Goal: Task Accomplishment & Management: Manage account settings

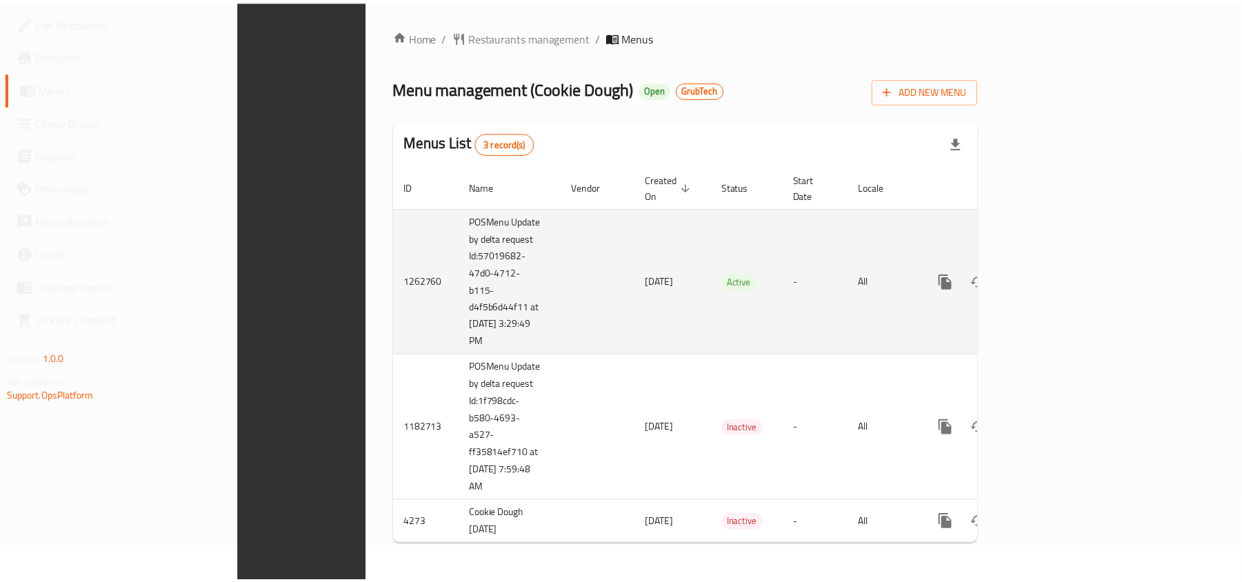
scroll to position [22, 0]
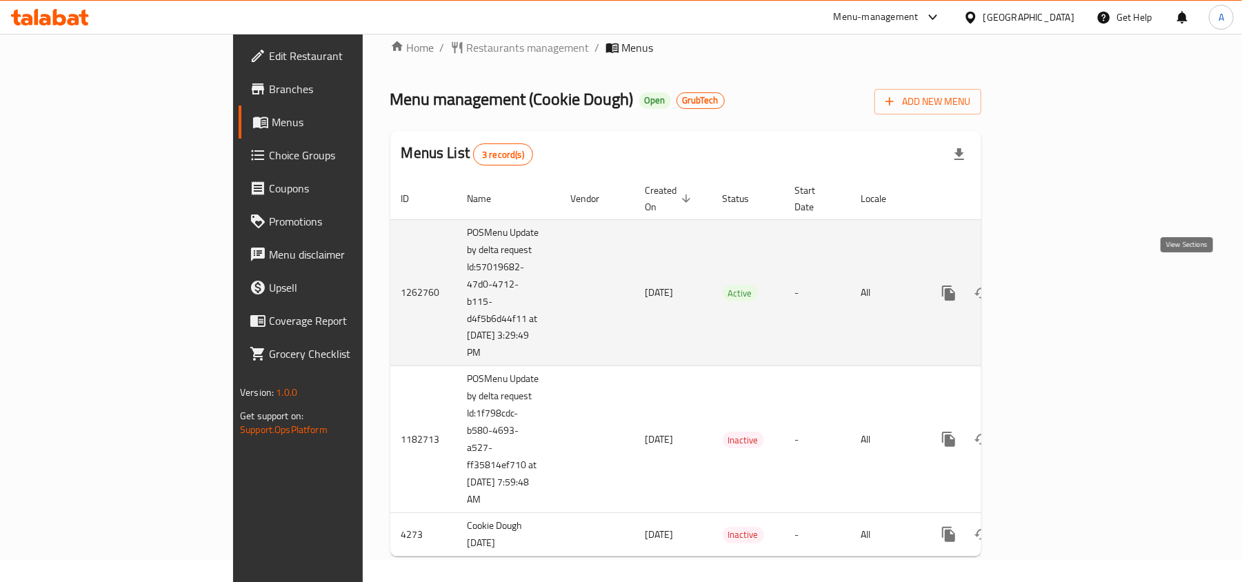
click at [1055, 287] on icon "enhanced table" at bounding box center [1048, 293] width 12 height 12
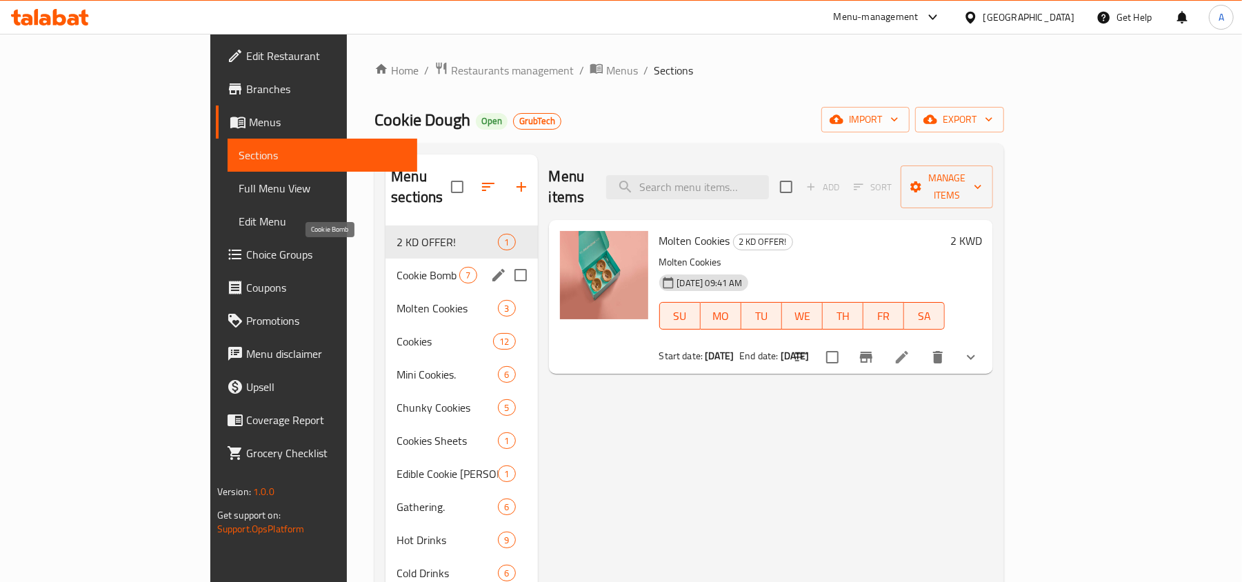
click at [397, 267] on span "Cookie Bomb" at bounding box center [428, 275] width 63 height 17
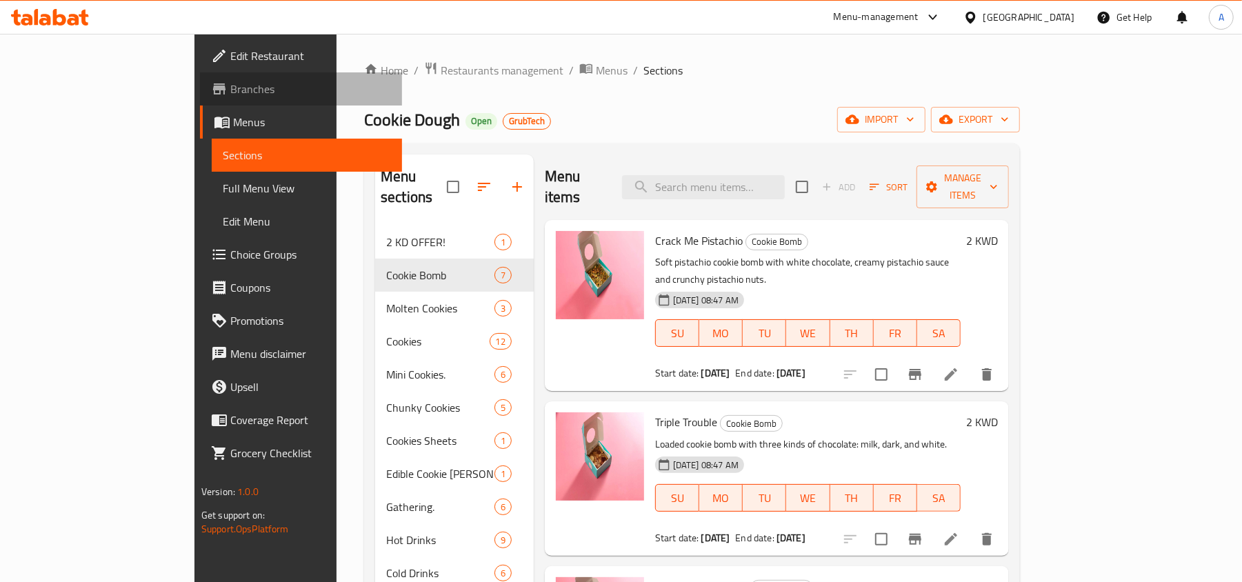
click at [230, 86] on span "Branches" at bounding box center [310, 89] width 161 height 17
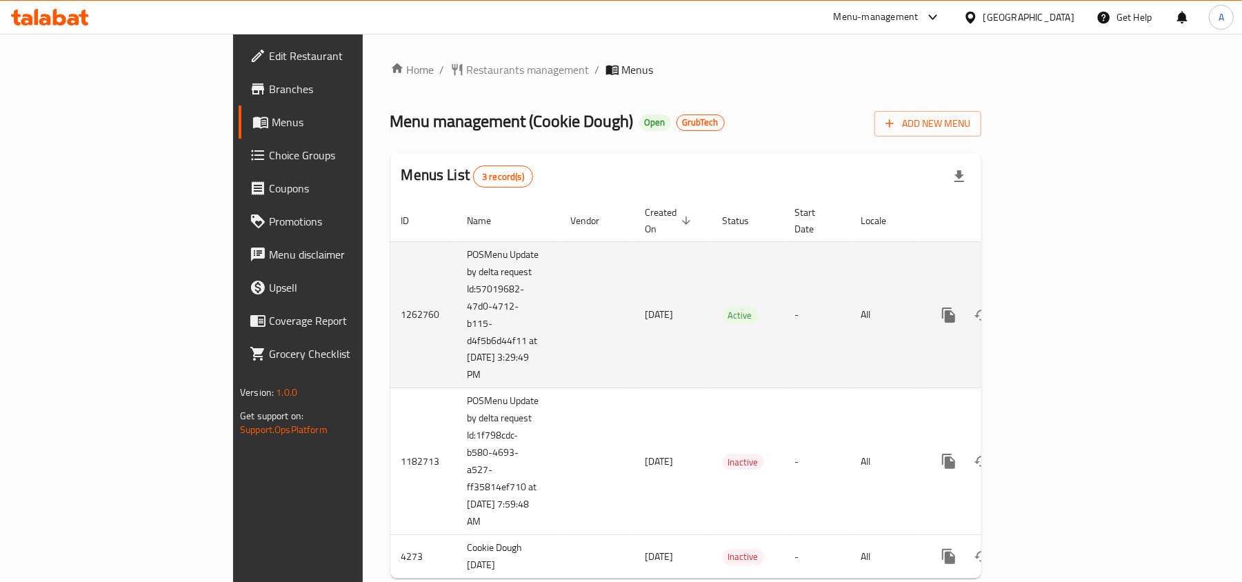
click at [1057, 307] on icon "enhanced table" at bounding box center [1048, 315] width 17 height 17
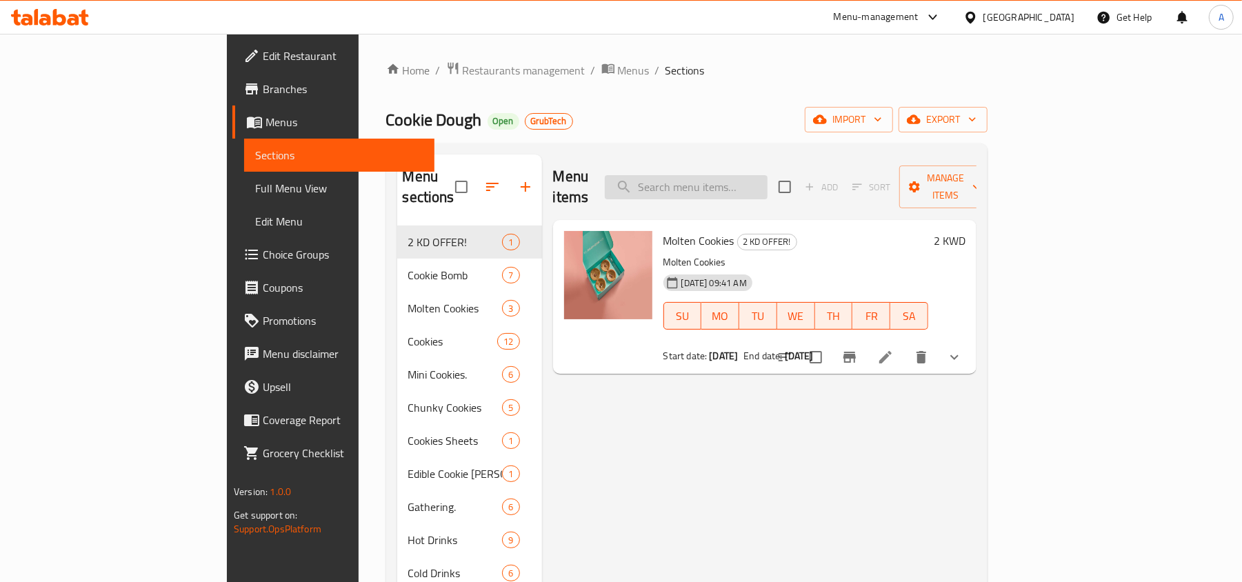
paste input "Cookie Dough Sharq"
click at [764, 180] on input "Cookie Dough Sharq" at bounding box center [686, 187] width 163 height 24
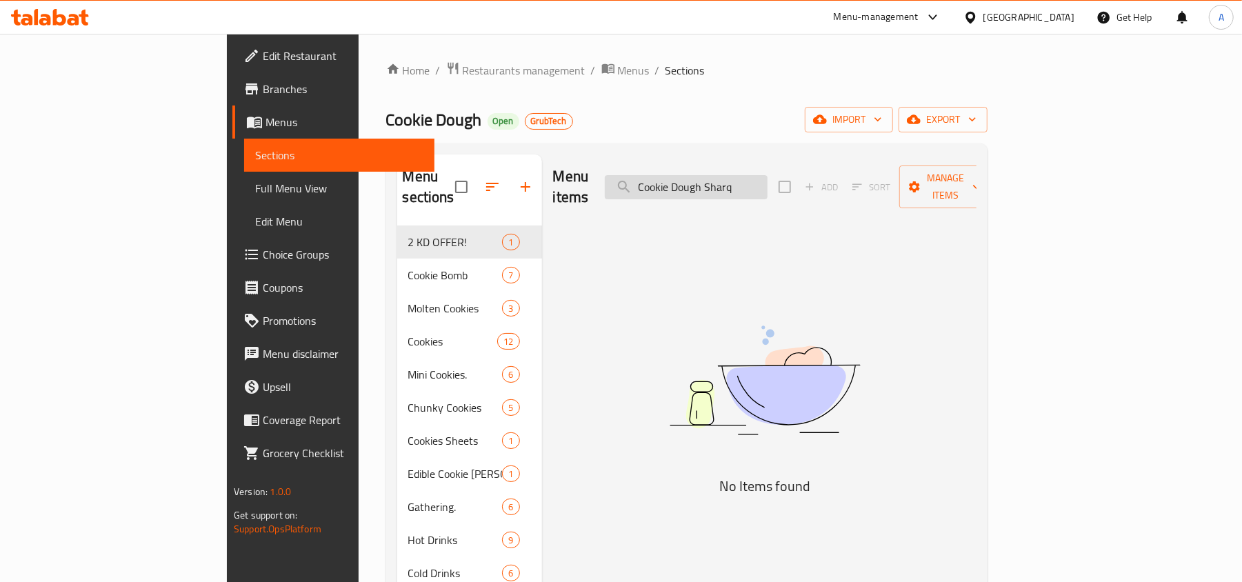
click at [768, 181] on input "Cookie Dough Sharq" at bounding box center [686, 187] width 163 height 24
click at [768, 183] on input "Cookie Dough Sharq" at bounding box center [686, 187] width 163 height 24
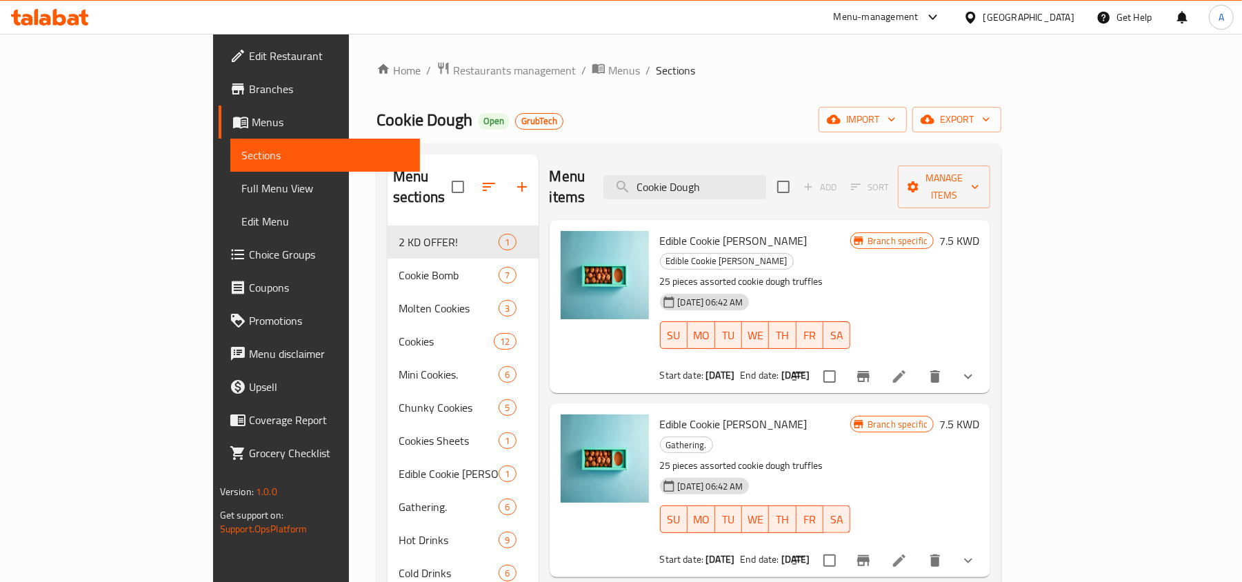
type input "Cookie Dough"
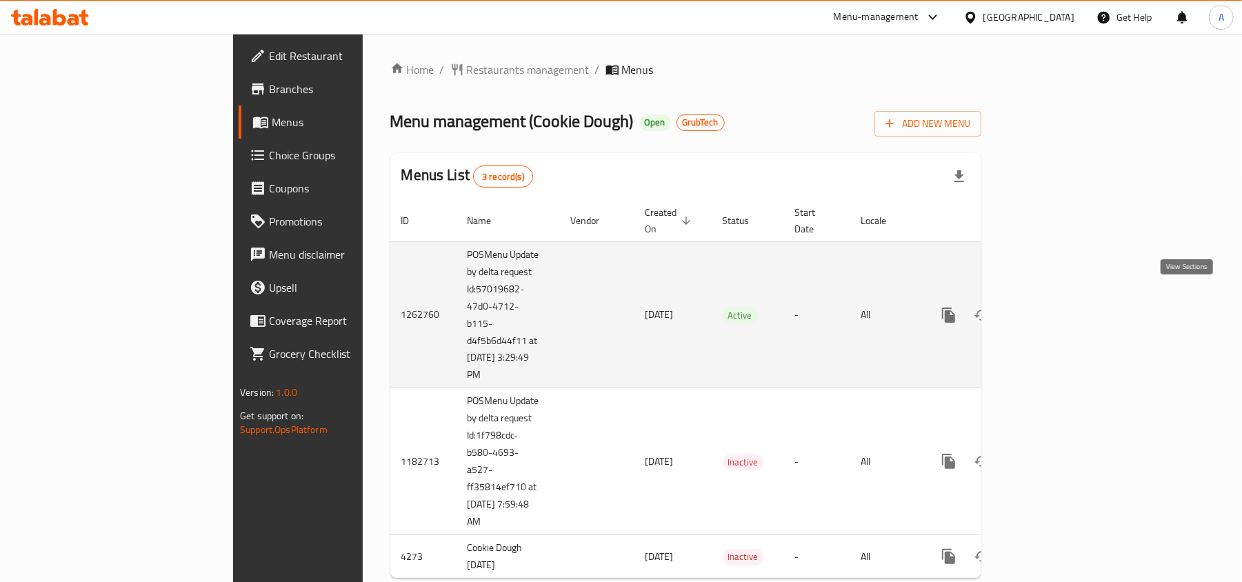
click at [1057, 307] on icon "enhanced table" at bounding box center [1048, 315] width 17 height 17
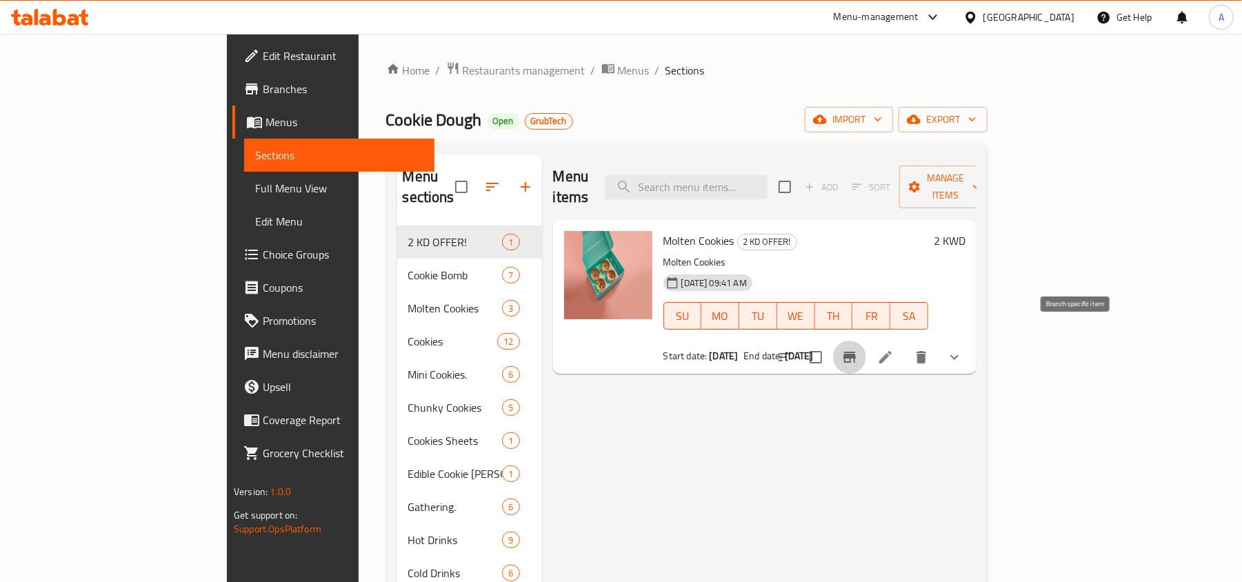
click at [856, 352] on icon "Branch-specific-item" at bounding box center [850, 357] width 12 height 11
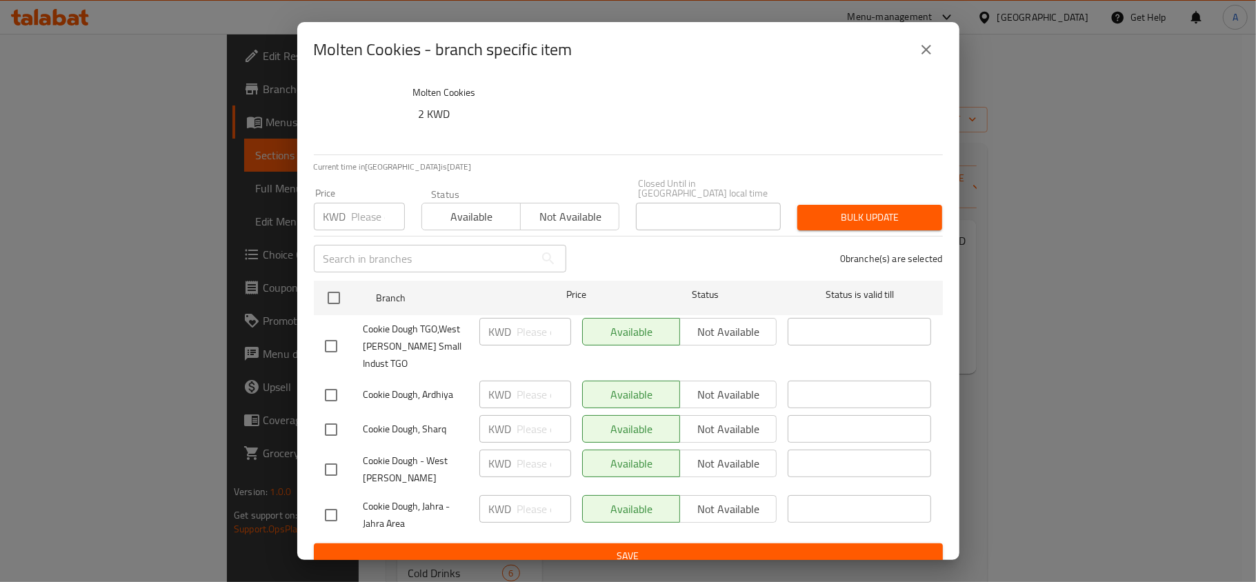
scroll to position [26, 0]
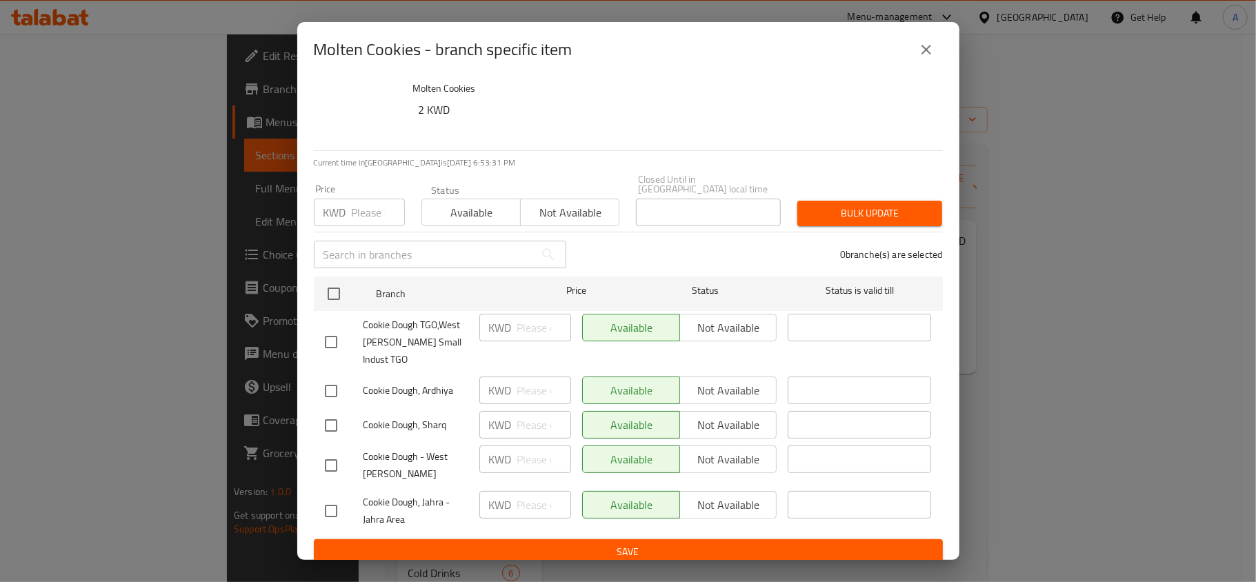
click at [931, 42] on icon "close" at bounding box center [926, 49] width 17 height 17
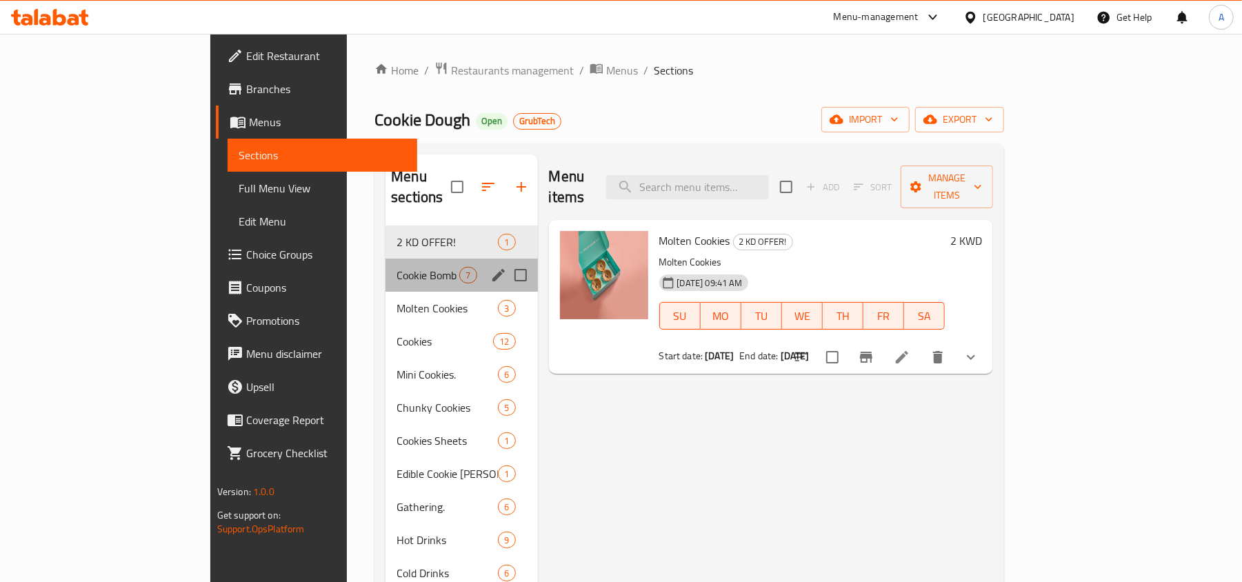
click at [386, 266] on div "Cookie Bomb 7" at bounding box center [462, 275] width 152 height 33
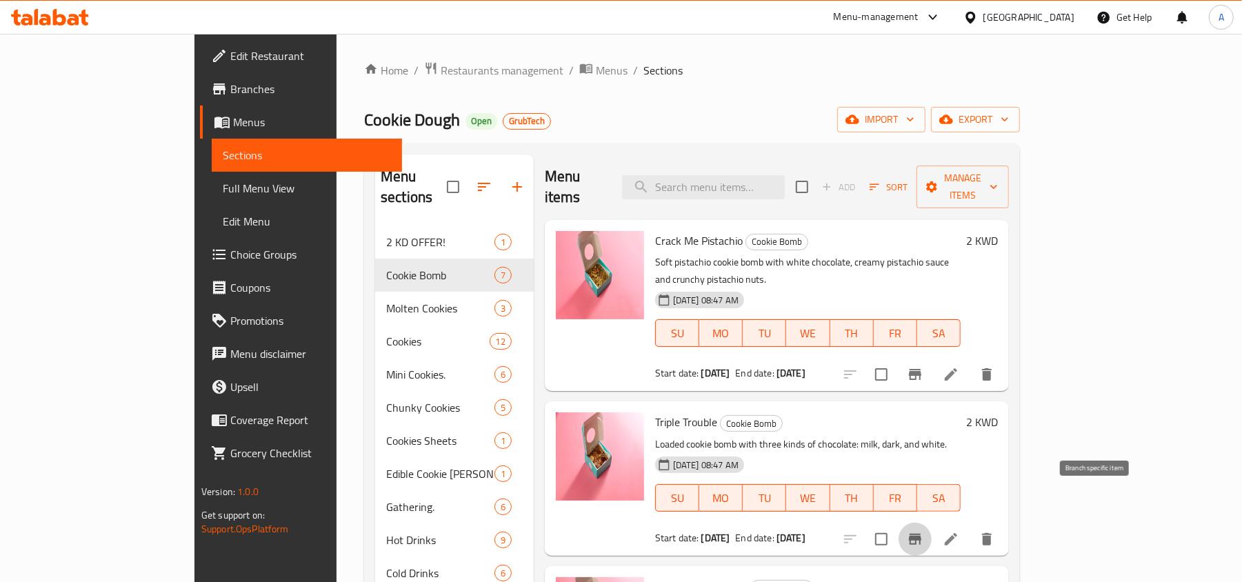
click at [922, 534] on icon "Branch-specific-item" at bounding box center [915, 539] width 12 height 11
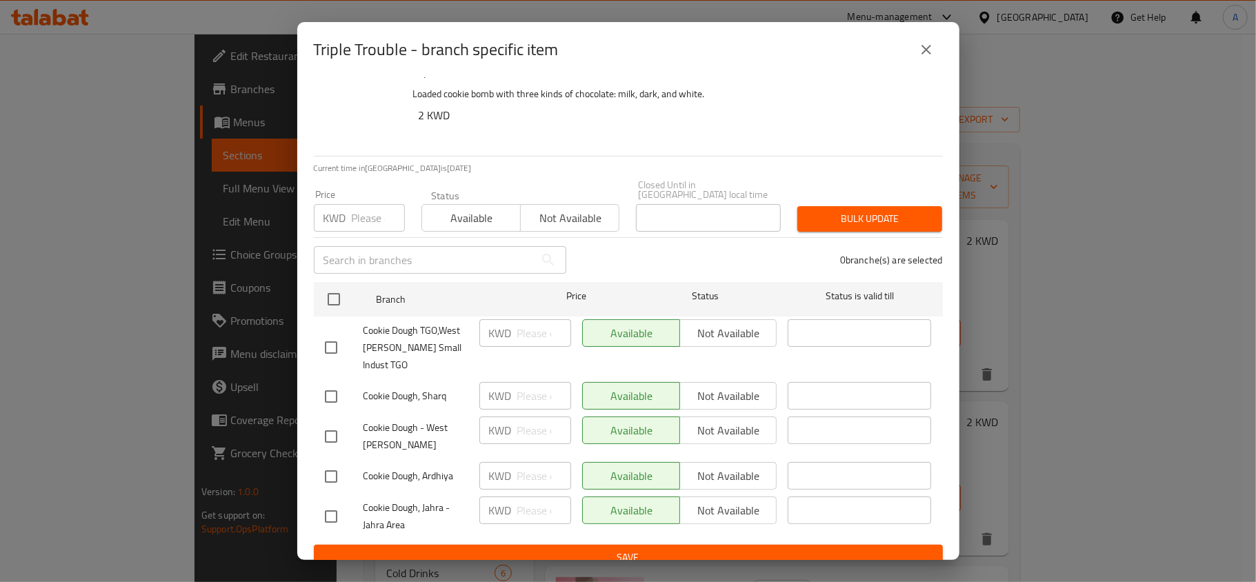
scroll to position [26, 0]
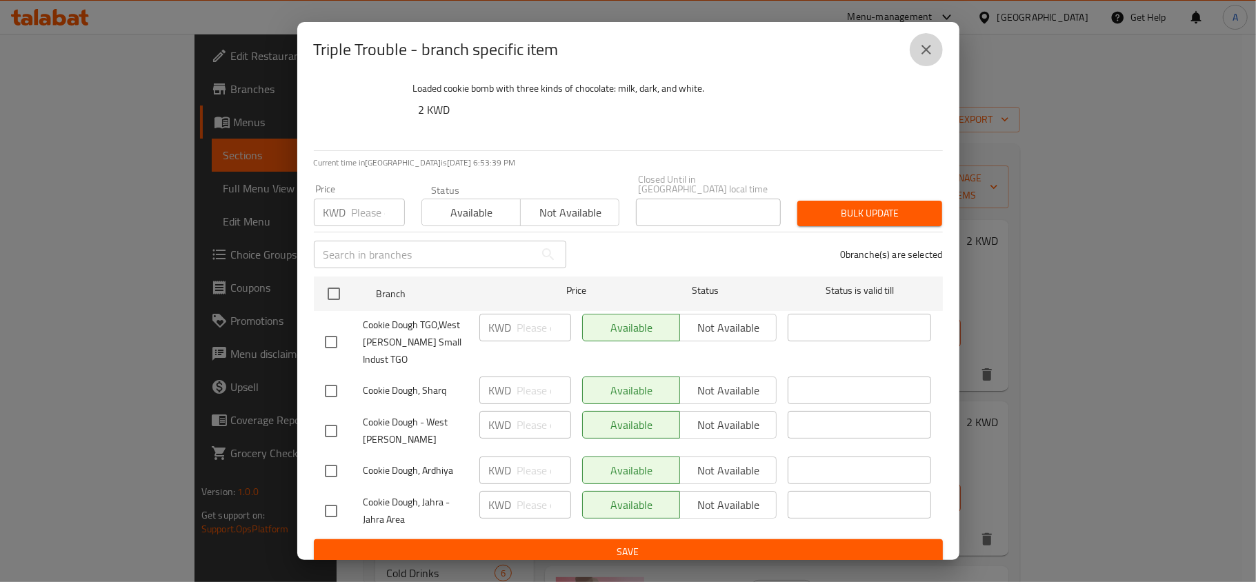
drag, startPoint x: 931, startPoint y: 46, endPoint x: 1041, endPoint y: 190, distance: 181.7
click at [931, 47] on icon "close" at bounding box center [926, 49] width 17 height 17
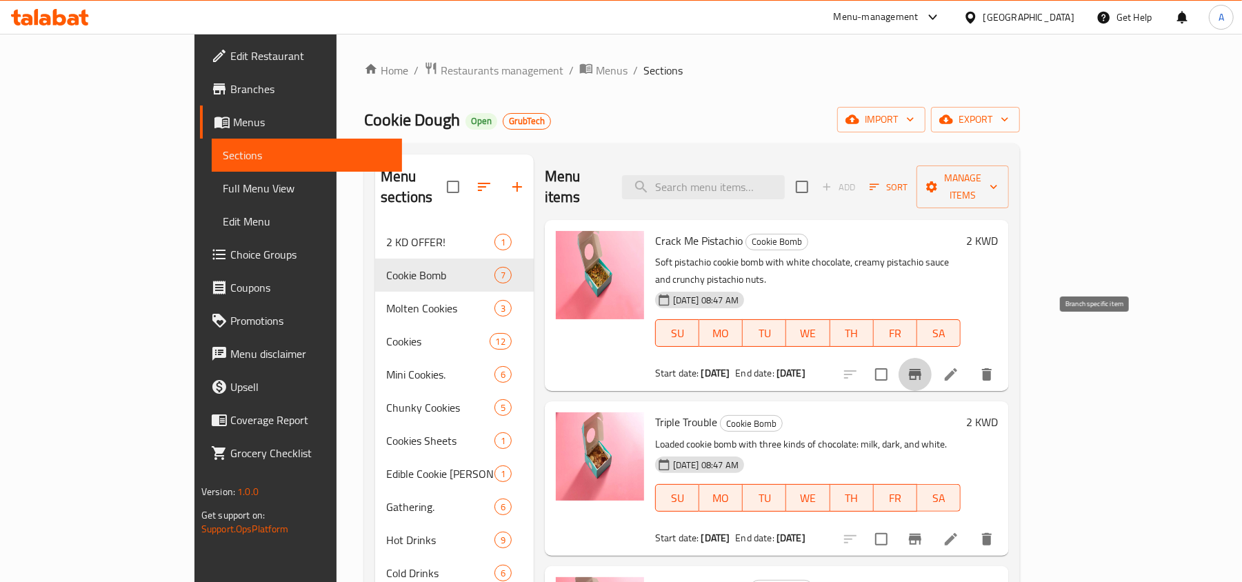
click at [924, 366] on icon "Branch-specific-item" at bounding box center [915, 374] width 17 height 17
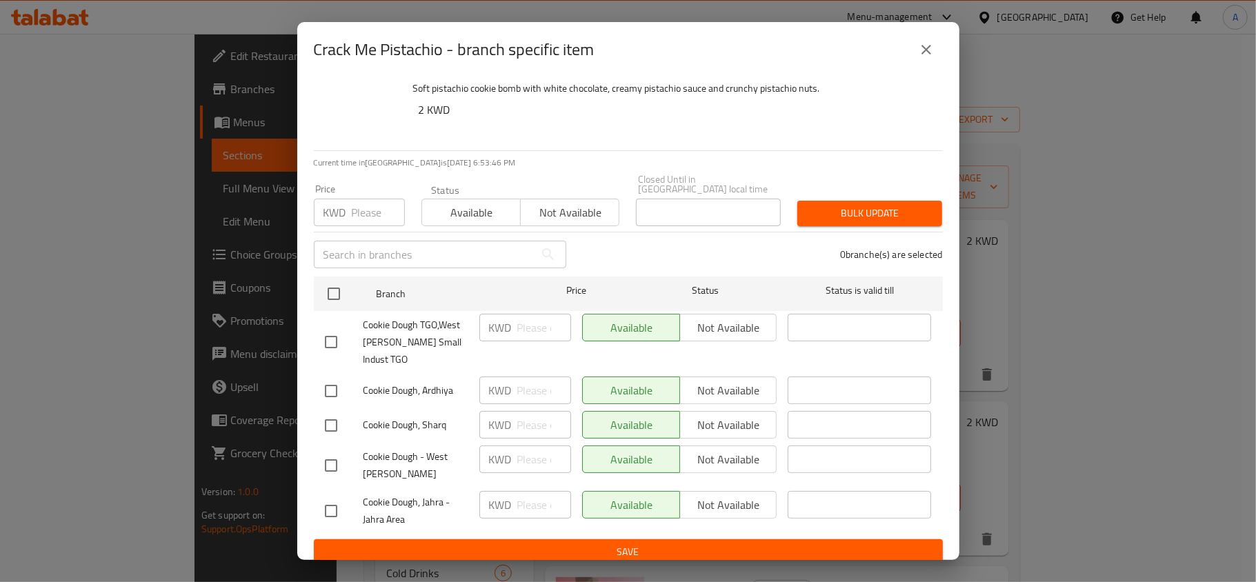
click at [1126, 171] on div "Crack Me Pistachio - branch specific item Crack Me Pistachio Soft pistachio coo…" at bounding box center [628, 291] width 1256 height 582
drag, startPoint x: 931, startPoint y: 45, endPoint x: 589, endPoint y: 103, distance: 346.5
click at [929, 45] on icon "close" at bounding box center [926, 49] width 17 height 17
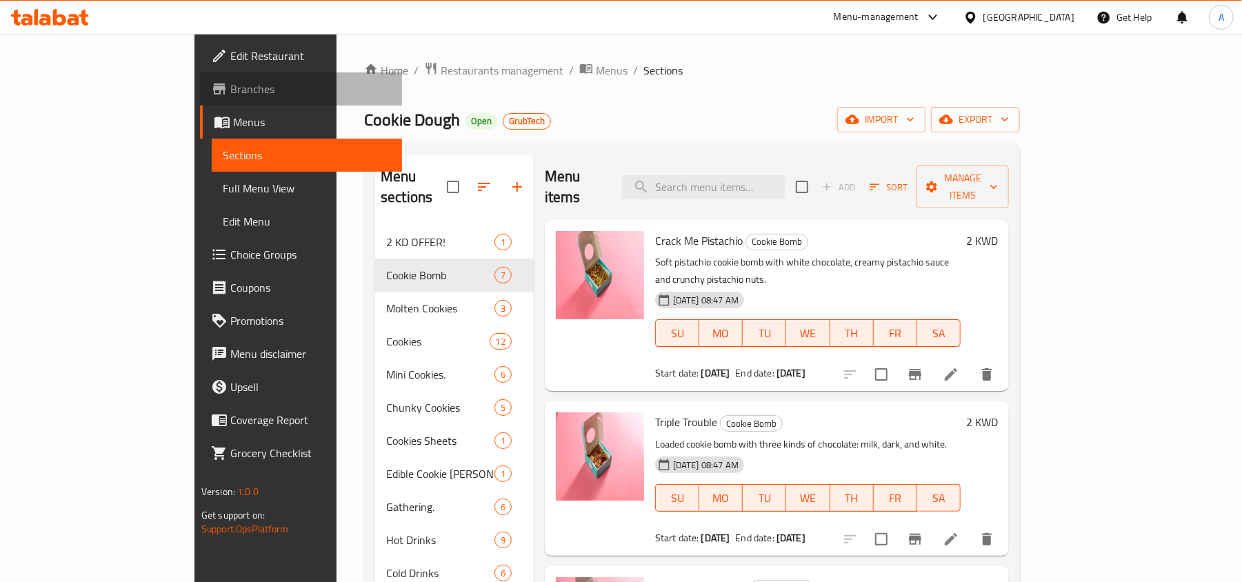
click at [230, 89] on span "Branches" at bounding box center [310, 89] width 161 height 17
click at [233, 126] on span "Menus" at bounding box center [312, 122] width 158 height 17
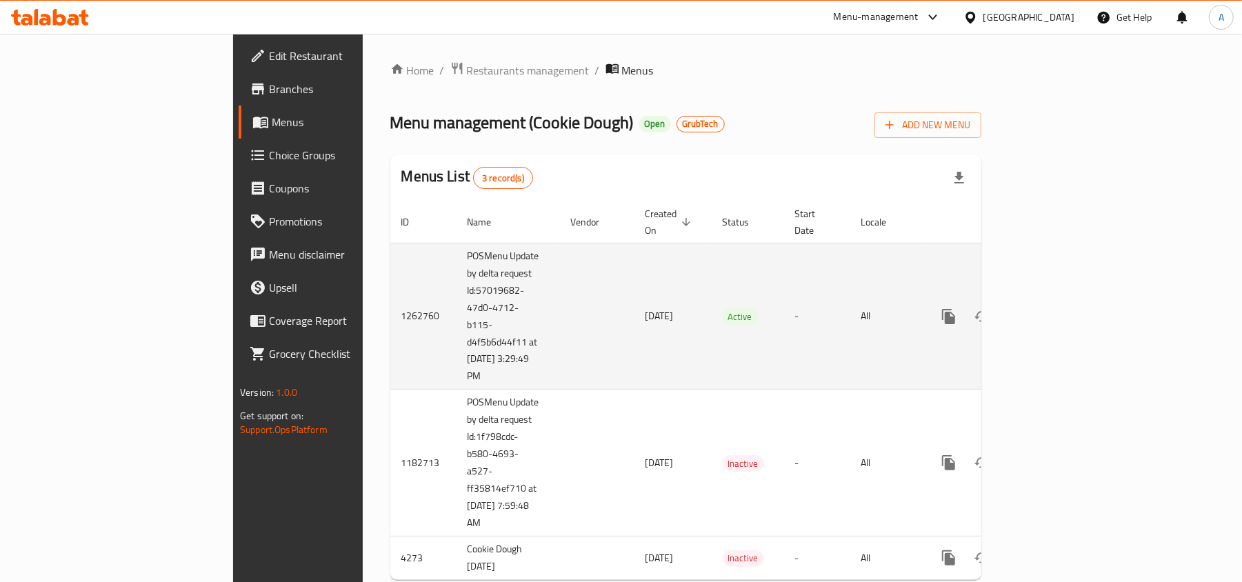
drag, startPoint x: 334, startPoint y: 365, endPoint x: 304, endPoint y: 283, distance: 87.3
click at [457, 283] on td "POSMenu Update by delta request Id:57019682-47d0-4712-b115-d4f5b6d44f11 at [DAT…" at bounding box center [508, 316] width 103 height 147
copy td "Id:57019682-47d0-4712-b115-d4f5b6d44f11 at [DATE] 3:29:49 PM"
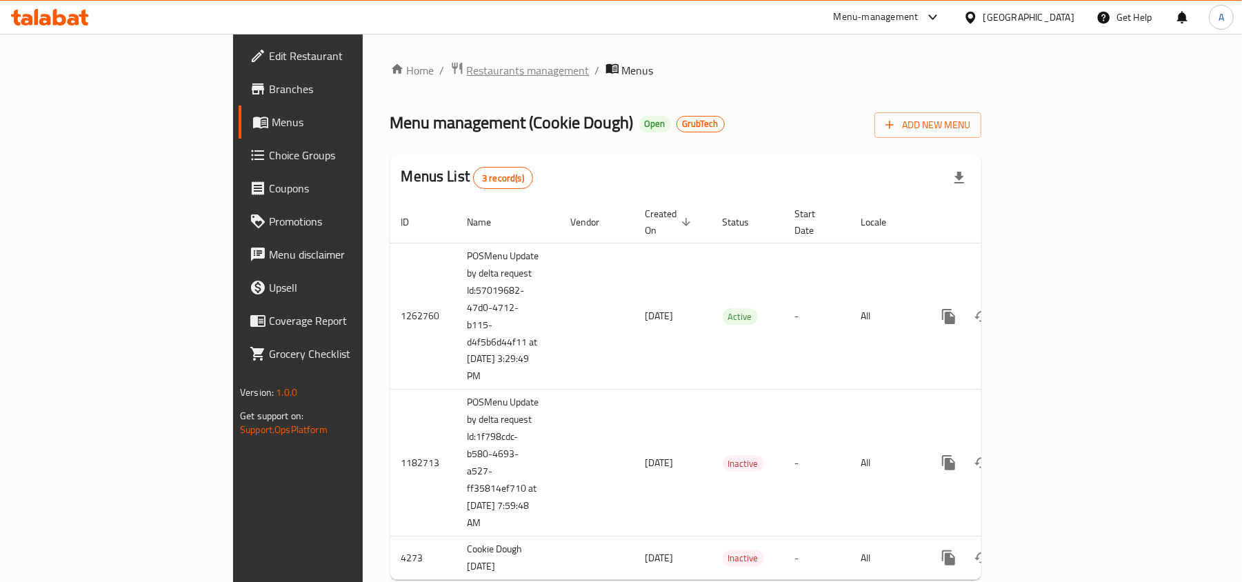
click at [467, 70] on span "Restaurants management" at bounding box center [528, 70] width 123 height 17
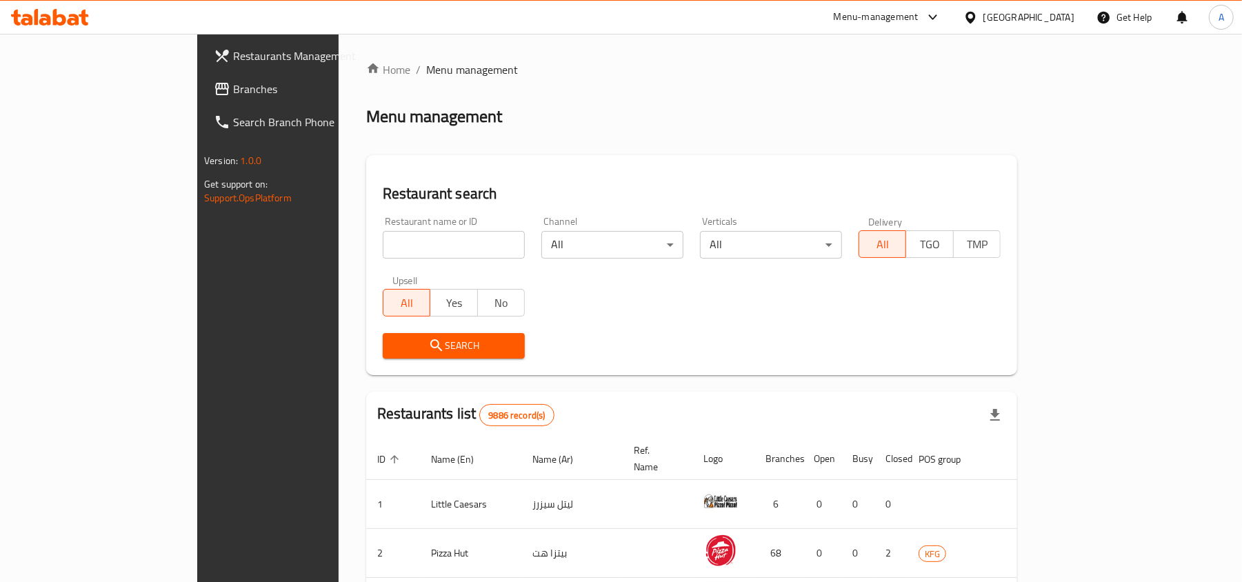
click at [233, 95] on span "Branches" at bounding box center [313, 89] width 161 height 17
